Goal: Transaction & Acquisition: Purchase product/service

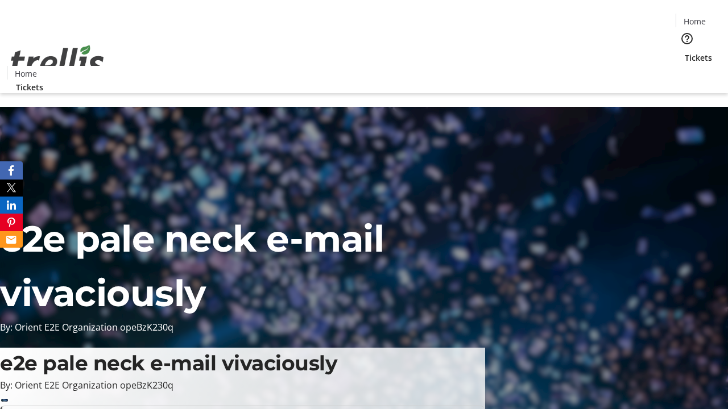
click at [684, 52] on span "Tickets" at bounding box center [697, 58] width 27 height 12
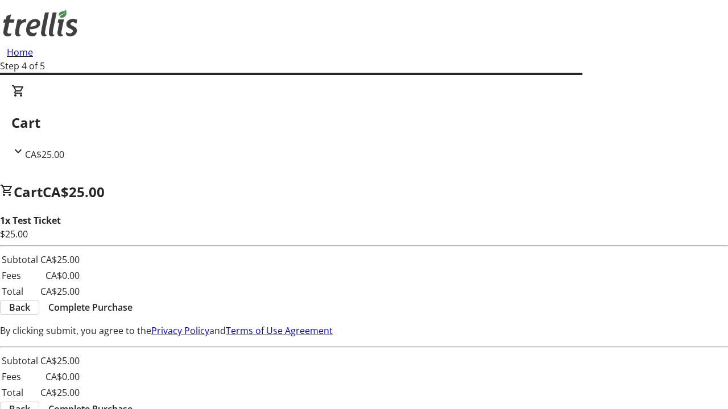
click at [132, 301] on span "Complete Purchase" at bounding box center [90, 308] width 84 height 14
